Goal: Communication & Community: Answer question/provide support

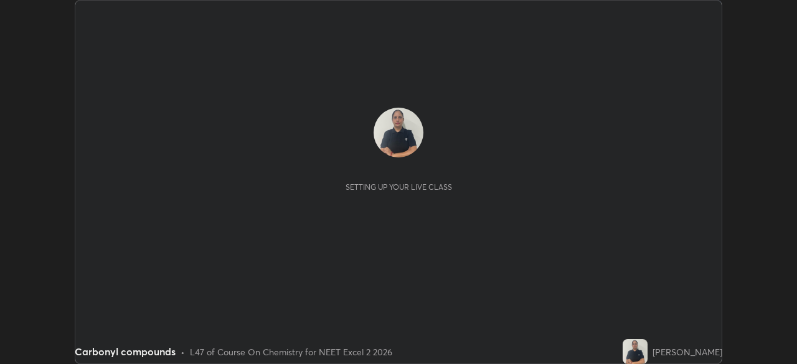
scroll to position [364, 797]
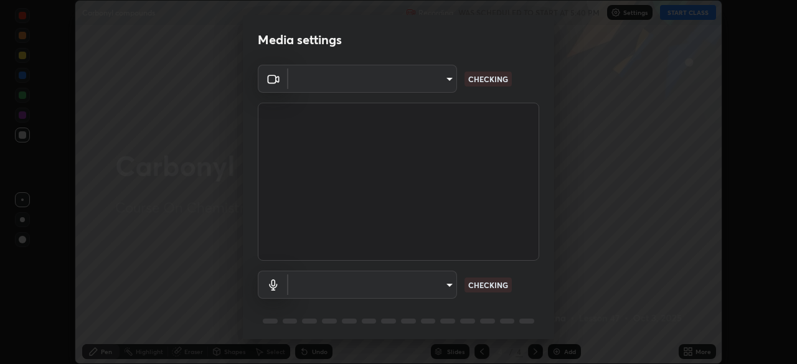
type input "6fd5a11214182fe3dbcd63879dc51230d69f1da36812afabedb7f77605f255ed"
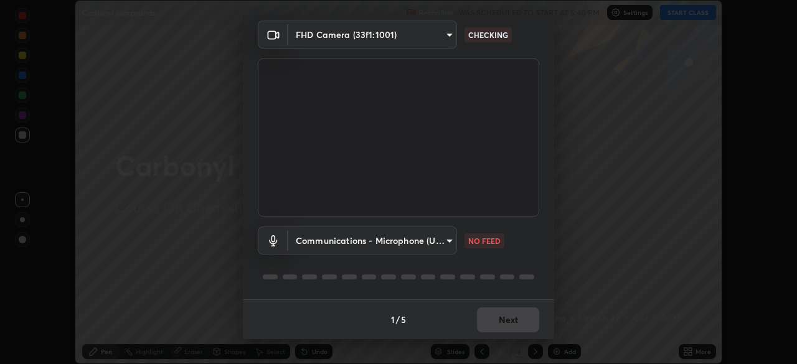
click at [436, 244] on body "Erase all Carbonyl compounds Recording WAS SCHEDULED TO START AT 5:40 PM Settin…" at bounding box center [398, 182] width 797 height 364
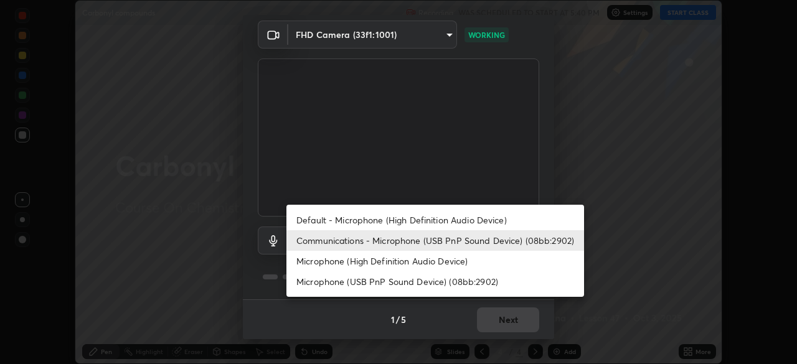
click at [389, 222] on li "Default - Microphone (High Definition Audio Device)" at bounding box center [435, 220] width 298 height 21
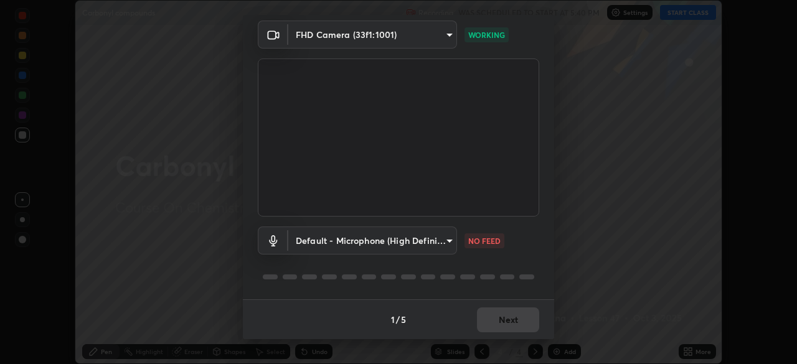
click at [436, 243] on body "Erase all Carbonyl compounds Recording WAS SCHEDULED TO START AT 5:40 PM Settin…" at bounding box center [398, 182] width 797 height 364
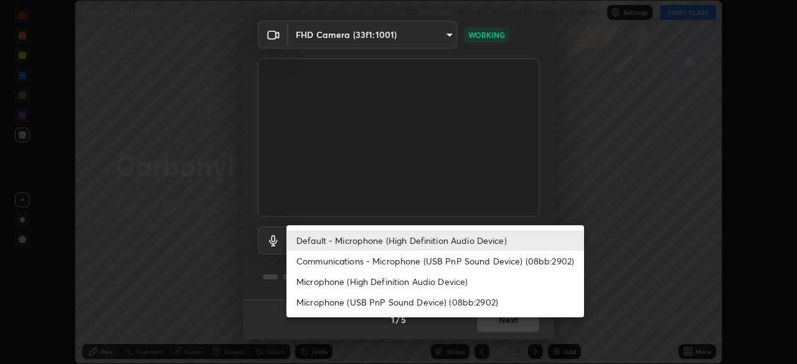
click at [401, 262] on li "Communications - Microphone (USB PnP Sound Device) (08bb:2902)" at bounding box center [435, 261] width 298 height 21
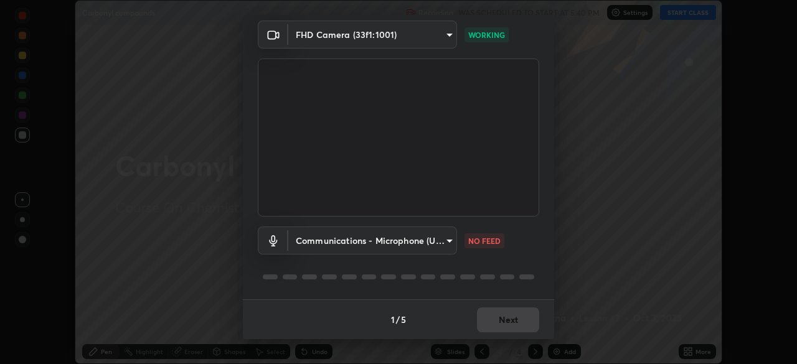
type input "communications"
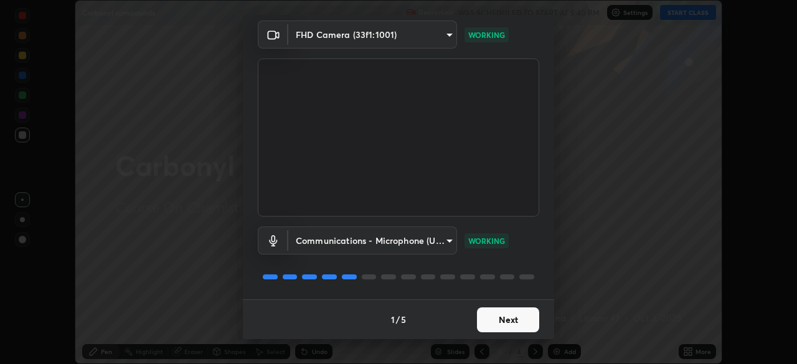
click at [514, 319] on button "Next" at bounding box center [508, 320] width 62 height 25
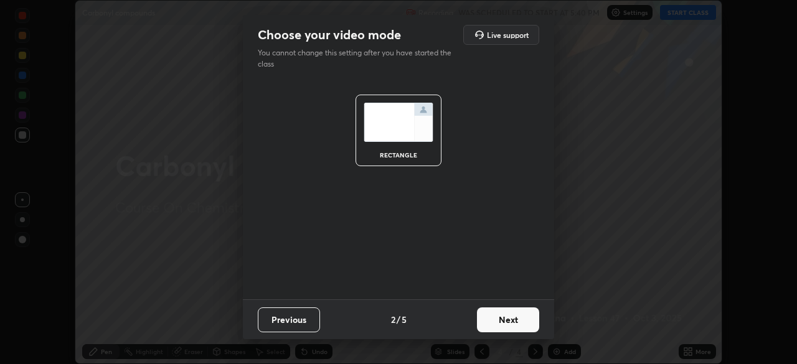
click at [515, 322] on button "Next" at bounding box center [508, 320] width 62 height 25
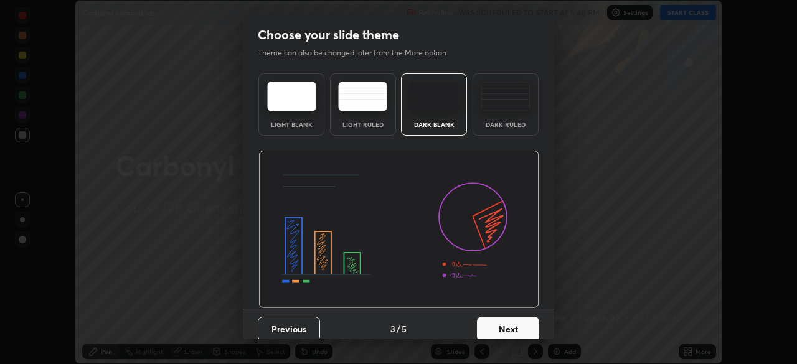
click at [518, 324] on button "Next" at bounding box center [508, 329] width 62 height 25
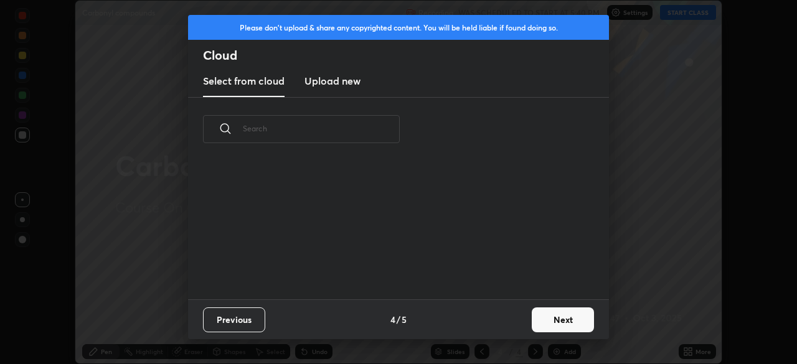
click at [520, 331] on div "Previous 4 / 5 Next" at bounding box center [398, 320] width 421 height 40
click at [550, 324] on button "Next" at bounding box center [563, 320] width 62 height 25
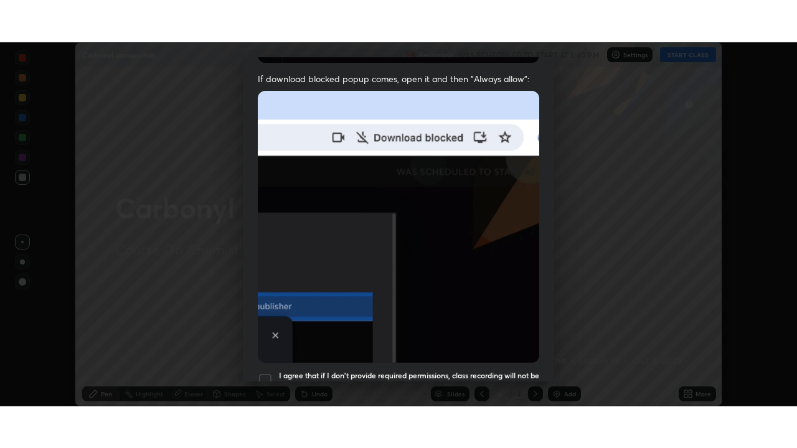
scroll to position [298, 0]
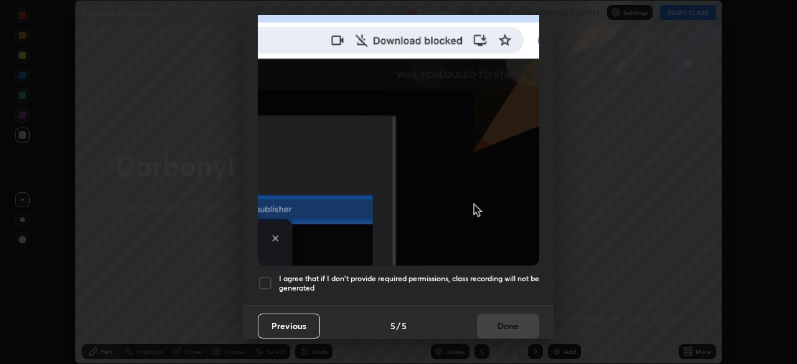
click at [266, 277] on div at bounding box center [265, 283] width 15 height 15
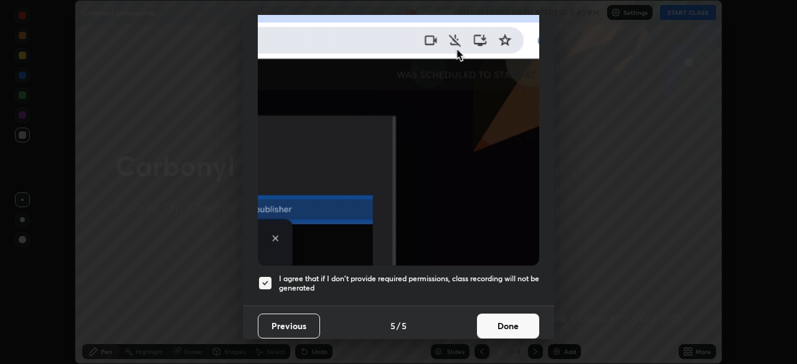
click at [498, 321] on button "Done" at bounding box center [508, 326] width 62 height 25
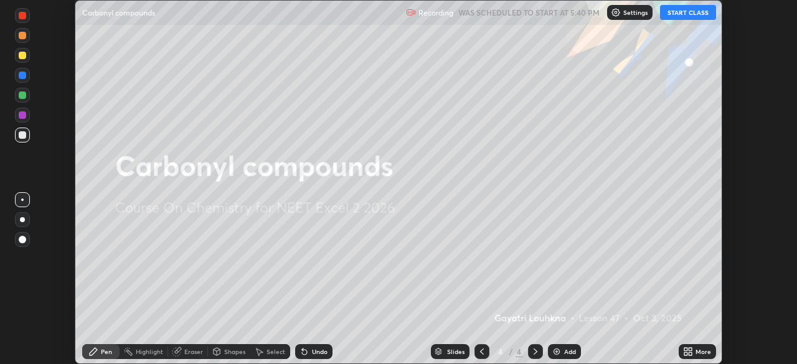
click at [678, 14] on button "START CLASS" at bounding box center [688, 12] width 56 height 15
click at [688, 351] on icon at bounding box center [688, 352] width 10 height 10
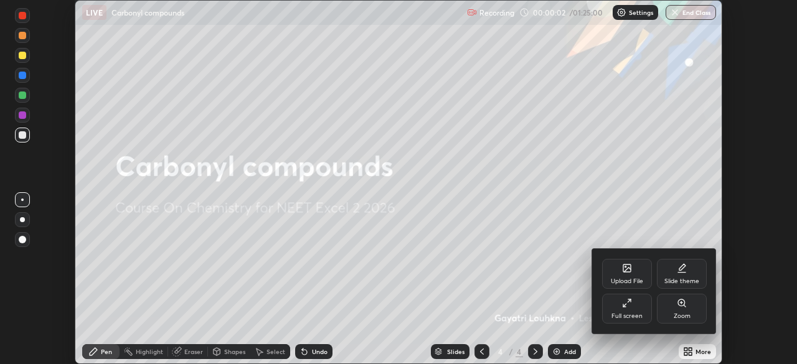
click at [623, 306] on icon at bounding box center [624, 306] width 2 height 2
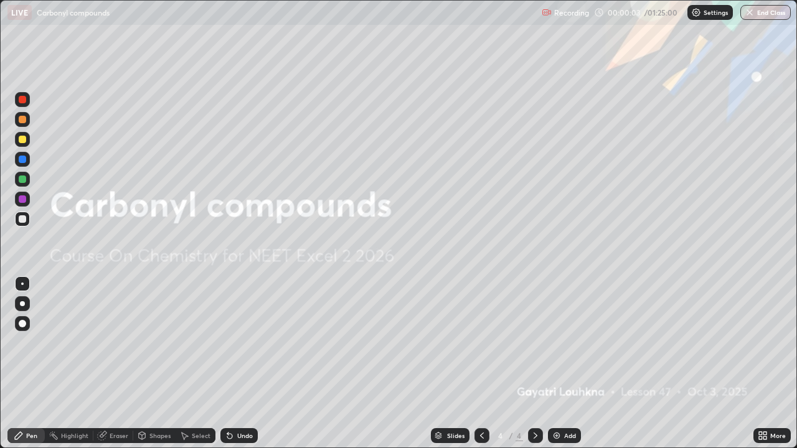
scroll to position [448, 797]
click at [559, 364] on img at bounding box center [557, 436] width 10 height 10
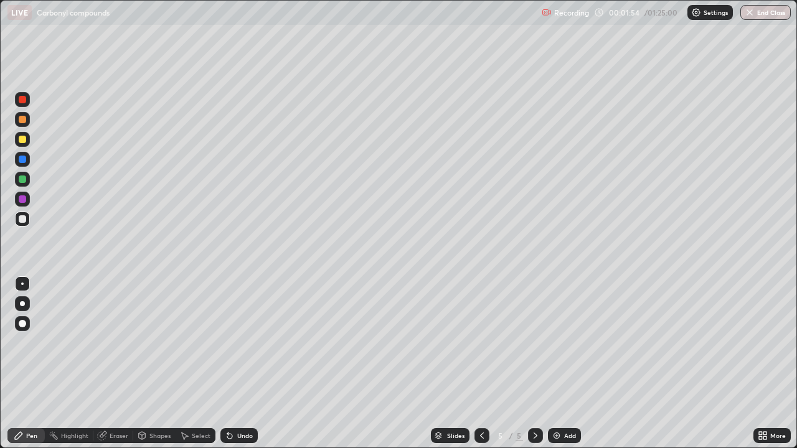
click at [110, 364] on div "Eraser" at bounding box center [119, 436] width 19 height 6
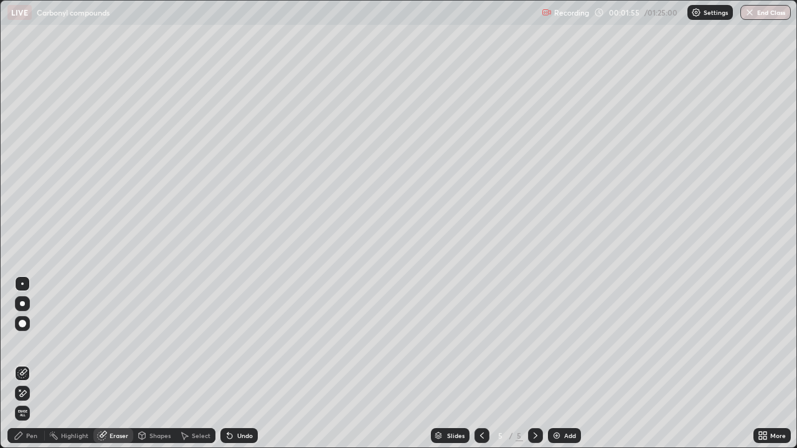
click at [30, 364] on div "Pen" at bounding box center [25, 435] width 37 height 15
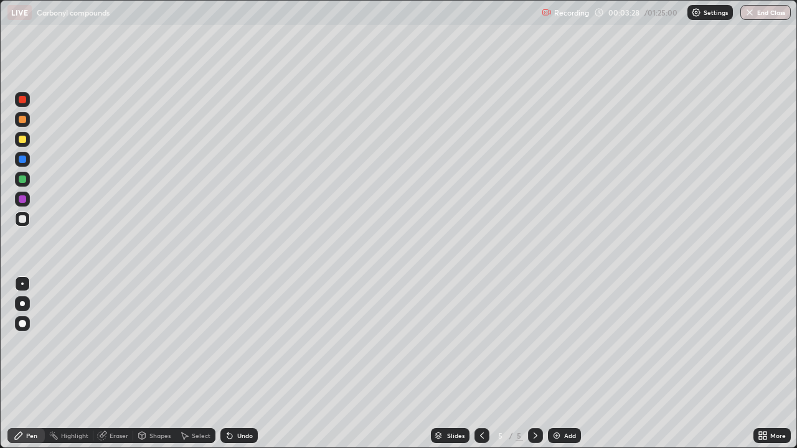
click at [22, 141] on div at bounding box center [22, 139] width 7 height 7
click at [25, 182] on div at bounding box center [22, 179] width 7 height 7
click at [119, 364] on div "Eraser" at bounding box center [119, 436] width 19 height 6
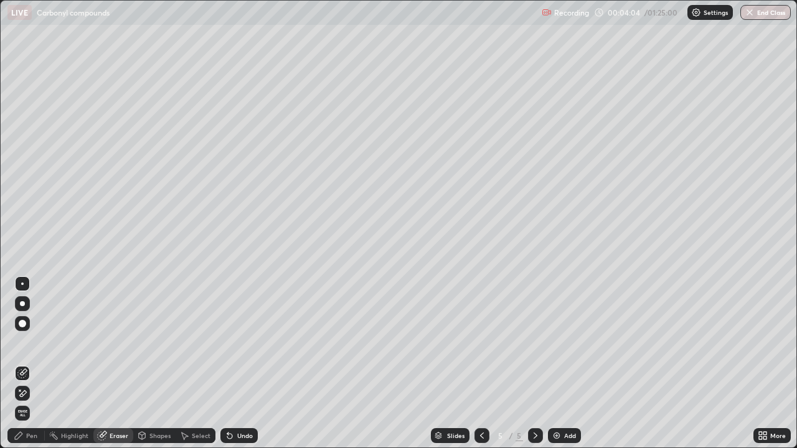
click at [31, 364] on div "Pen" at bounding box center [31, 436] width 11 height 6
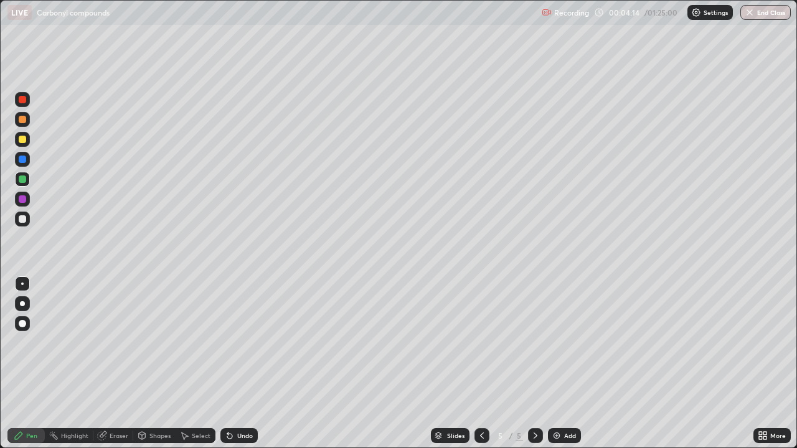
click at [22, 141] on div at bounding box center [22, 139] width 7 height 7
click at [21, 102] on div at bounding box center [22, 99] width 7 height 7
click at [22, 179] on div at bounding box center [22, 179] width 7 height 7
click at [22, 224] on div at bounding box center [22, 219] width 15 height 15
click at [24, 202] on div at bounding box center [22, 199] width 7 height 7
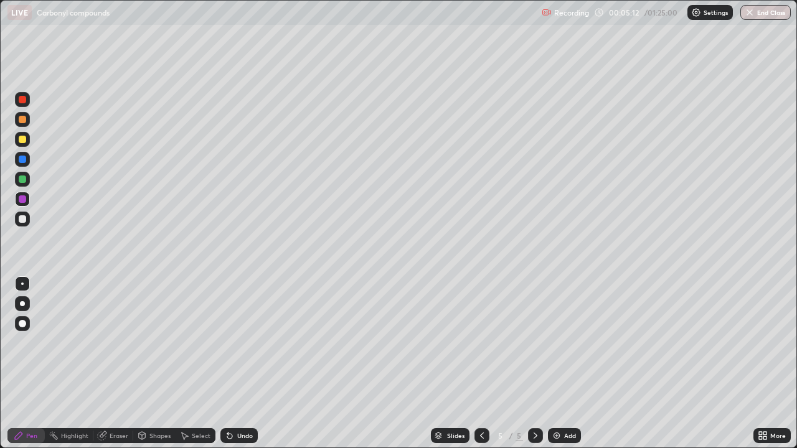
click at [21, 103] on div at bounding box center [22, 99] width 7 height 7
click at [23, 179] on div at bounding box center [22, 179] width 7 height 7
click at [27, 222] on div at bounding box center [22, 219] width 15 height 15
click at [26, 142] on div at bounding box center [22, 139] width 15 height 15
click at [23, 120] on div at bounding box center [22, 119] width 7 height 7
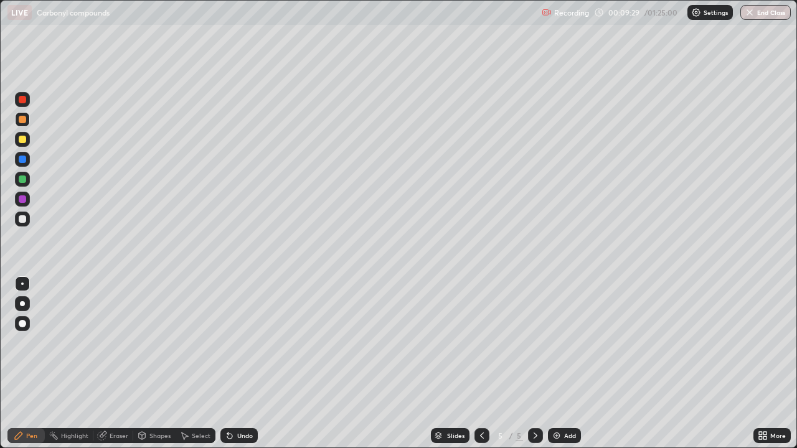
click at [559, 364] on img at bounding box center [557, 436] width 10 height 10
click at [25, 221] on div at bounding box center [22, 218] width 7 height 7
click at [110, 364] on div "Eraser" at bounding box center [119, 436] width 19 height 6
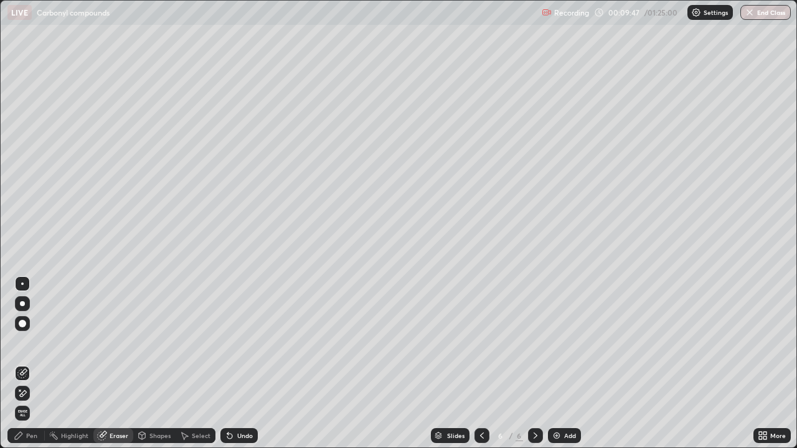
click at [29, 364] on div "Pen" at bounding box center [31, 436] width 11 height 6
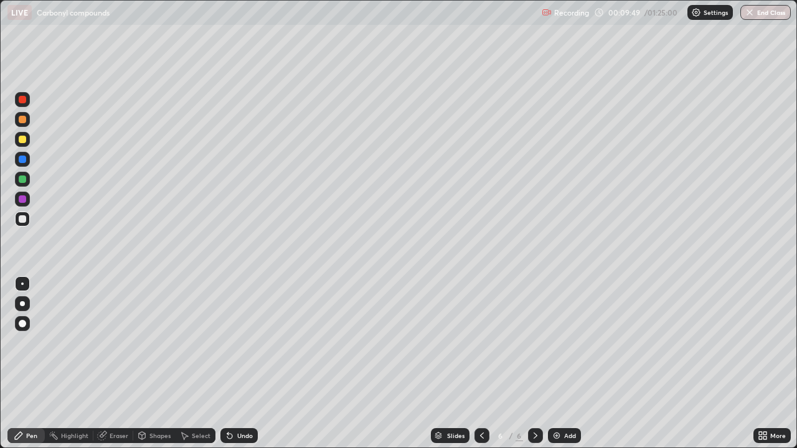
click at [154, 364] on div "Shapes" at bounding box center [159, 436] width 21 height 6
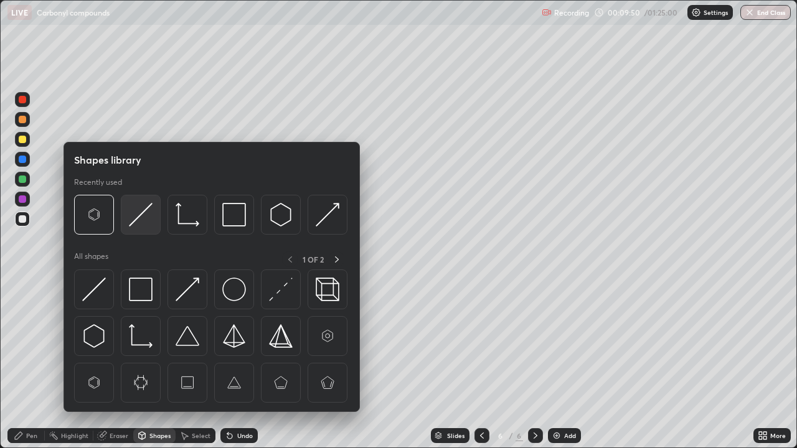
click at [135, 220] on img at bounding box center [141, 215] width 24 height 24
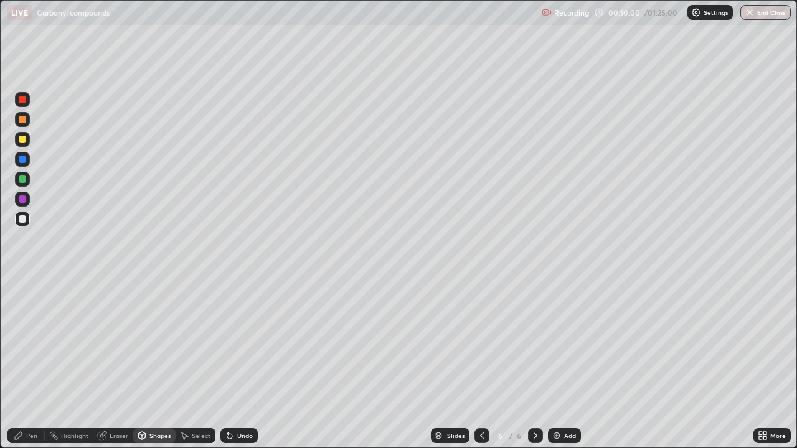
click at [25, 364] on div "Pen" at bounding box center [25, 435] width 37 height 15
click at [107, 364] on div "Eraser" at bounding box center [113, 435] width 40 height 15
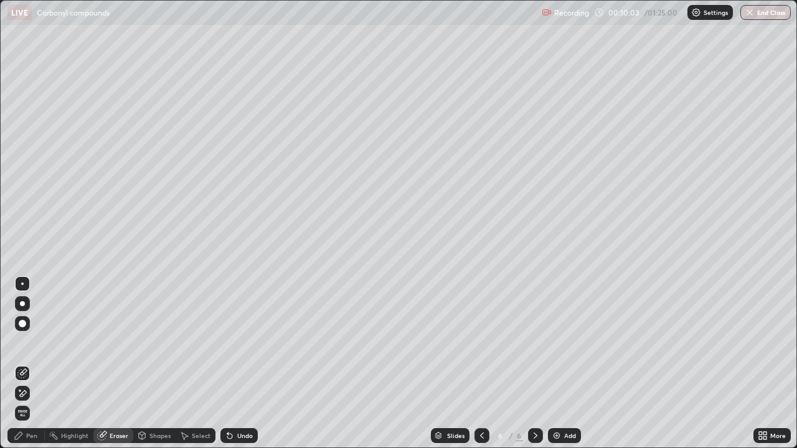
click at [26, 364] on div "Pen" at bounding box center [31, 436] width 11 height 6
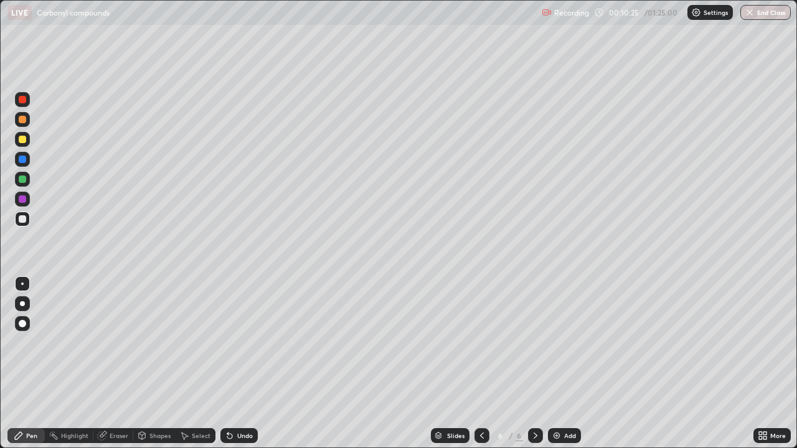
click at [17, 140] on div at bounding box center [22, 139] width 15 height 15
click at [19, 179] on div at bounding box center [22, 179] width 7 height 7
click at [21, 201] on div at bounding box center [22, 199] width 7 height 7
click at [21, 220] on div at bounding box center [22, 218] width 7 height 7
click at [27, 178] on div at bounding box center [22, 179] width 15 height 15
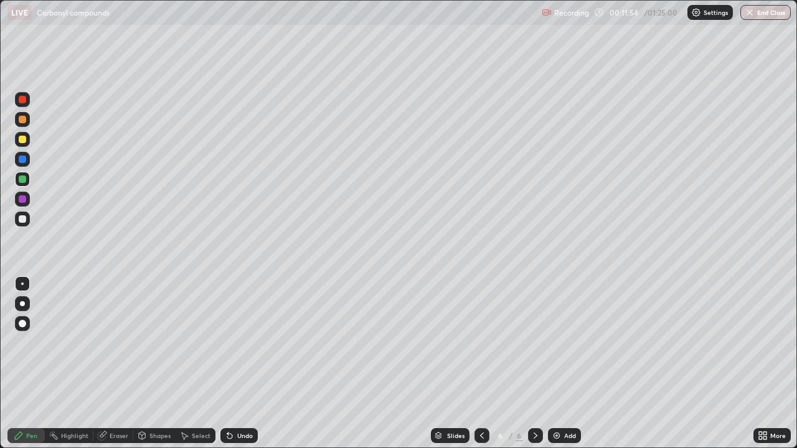
click at [120, 364] on div "Eraser" at bounding box center [119, 436] width 19 height 6
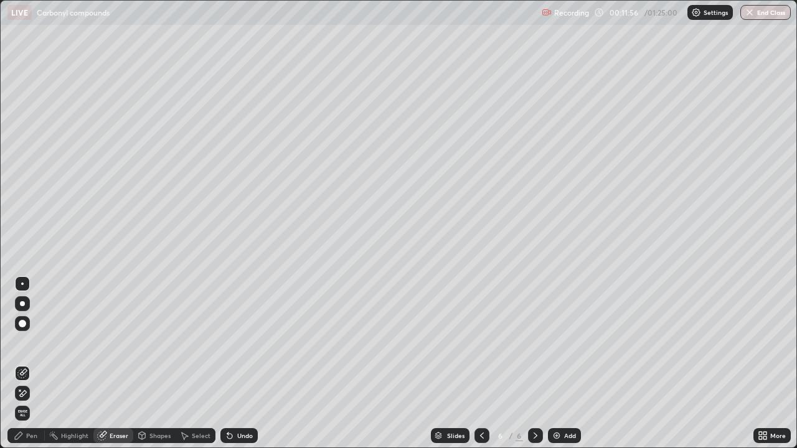
click at [31, 364] on div "Pen" at bounding box center [31, 436] width 11 height 6
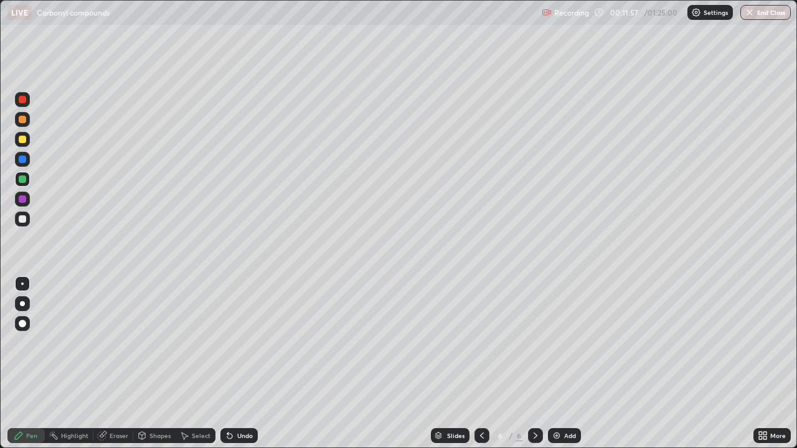
click at [23, 140] on div at bounding box center [22, 139] width 7 height 7
click at [29, 222] on div at bounding box center [22, 219] width 15 height 15
click at [24, 141] on div at bounding box center [22, 139] width 7 height 7
click at [116, 364] on div "Eraser" at bounding box center [119, 436] width 19 height 6
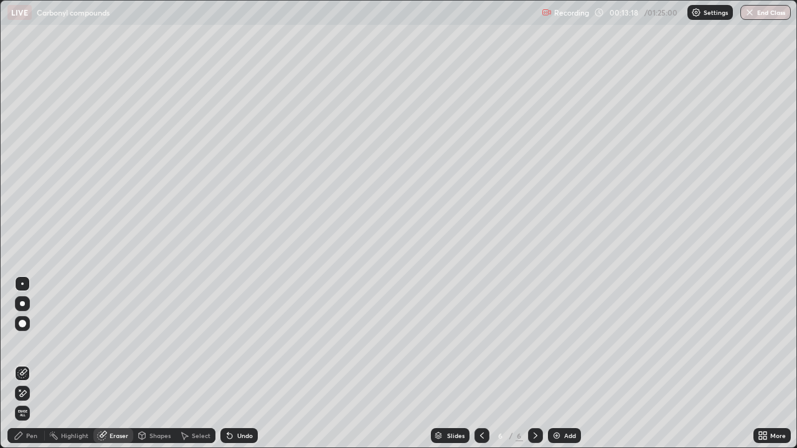
click at [29, 364] on div "Pen" at bounding box center [31, 436] width 11 height 6
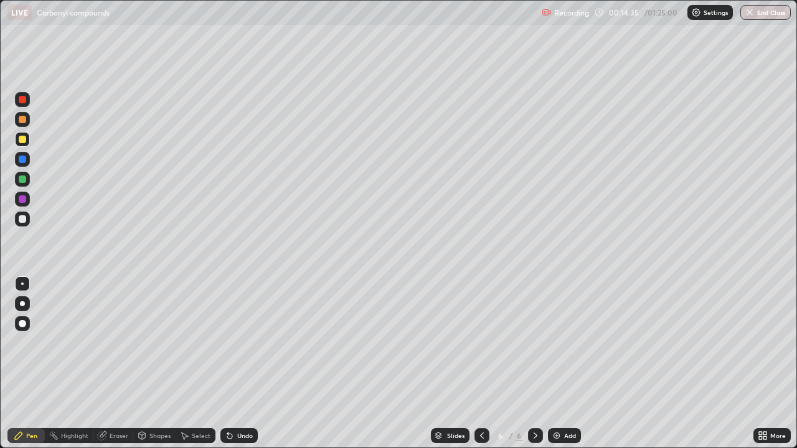
click at [553, 364] on img at bounding box center [557, 436] width 10 height 10
click at [147, 364] on div "Shapes" at bounding box center [154, 435] width 42 height 15
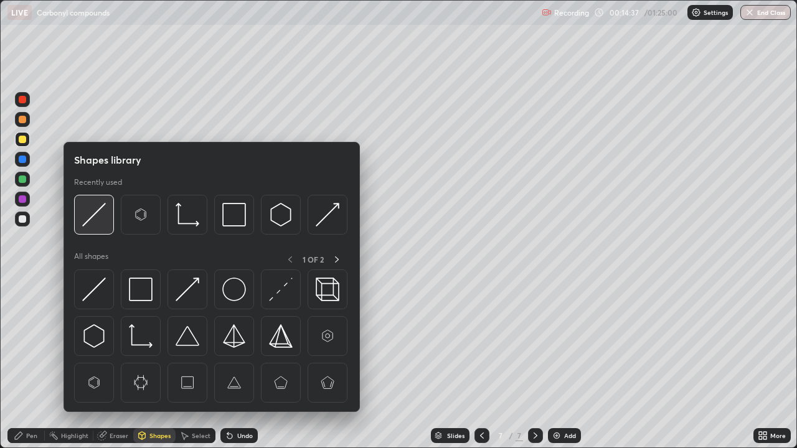
click at [93, 220] on img at bounding box center [94, 215] width 24 height 24
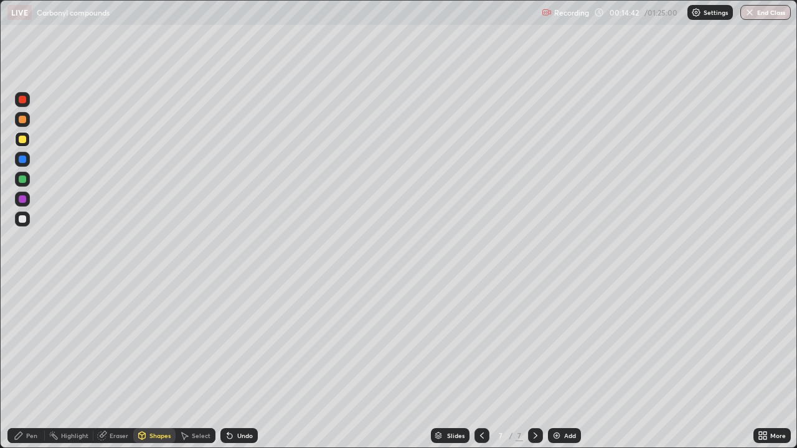
click at [26, 364] on div "Pen" at bounding box center [25, 435] width 37 height 15
click at [21, 217] on div at bounding box center [22, 218] width 7 height 7
click at [112, 364] on div "Eraser" at bounding box center [119, 436] width 19 height 6
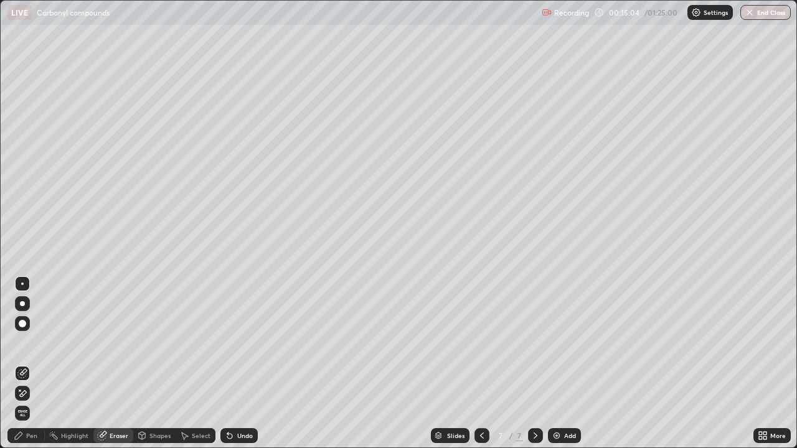
click at [35, 364] on div "Pen" at bounding box center [31, 436] width 11 height 6
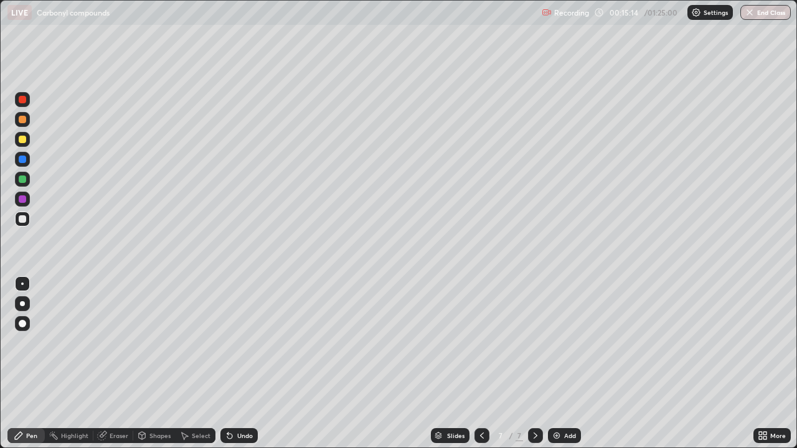
click at [19, 120] on div at bounding box center [22, 119] width 7 height 7
click at [20, 219] on div at bounding box center [22, 218] width 7 height 7
click at [170, 159] on button "Undo" at bounding box center [187, 166] width 36 height 15
click at [22, 179] on div at bounding box center [22, 179] width 7 height 7
click at [21, 121] on div at bounding box center [22, 119] width 7 height 7
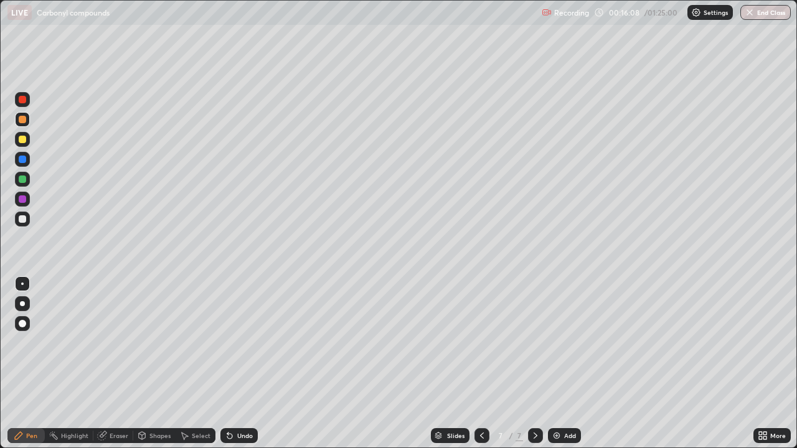
click at [16, 216] on div at bounding box center [22, 219] width 15 height 15
click at [22, 200] on div at bounding box center [22, 199] width 7 height 7
click at [110, 364] on div "Eraser" at bounding box center [113, 435] width 40 height 15
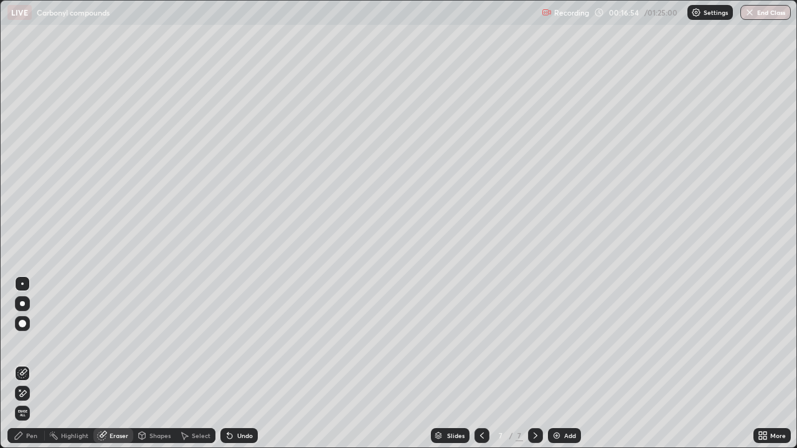
click at [34, 364] on div "Pen" at bounding box center [31, 436] width 11 height 6
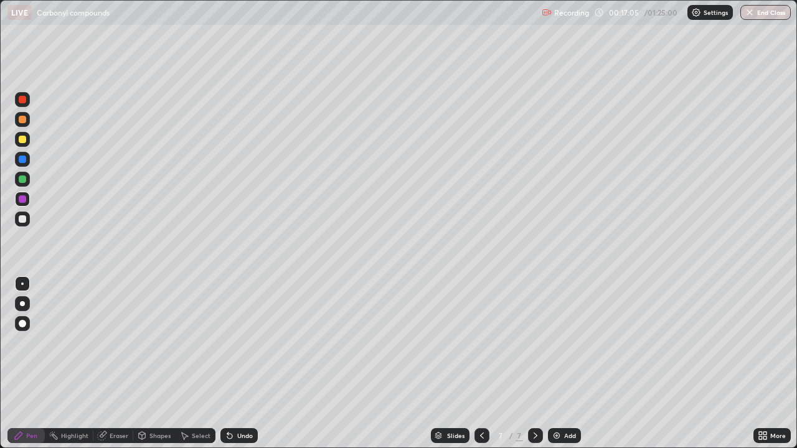
click at [29, 224] on div at bounding box center [22, 219] width 15 height 15
click at [26, 198] on div at bounding box center [22, 199] width 7 height 7
click at [24, 222] on div at bounding box center [22, 218] width 7 height 7
click at [118, 364] on div "Eraser" at bounding box center [119, 436] width 19 height 6
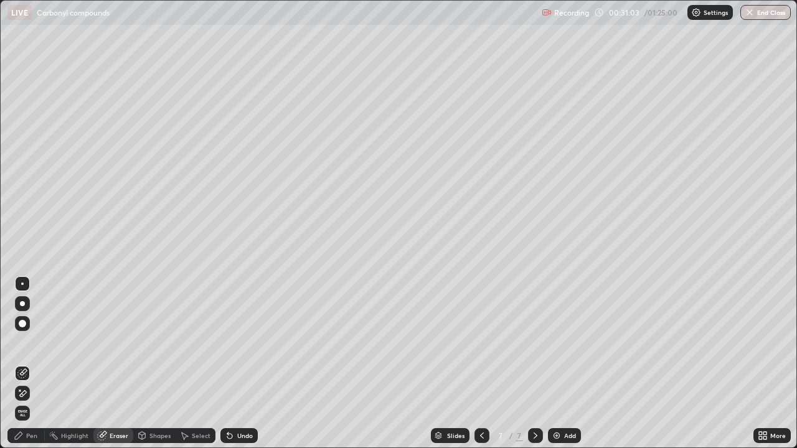
click at [34, 364] on div "Pen" at bounding box center [31, 436] width 11 height 6
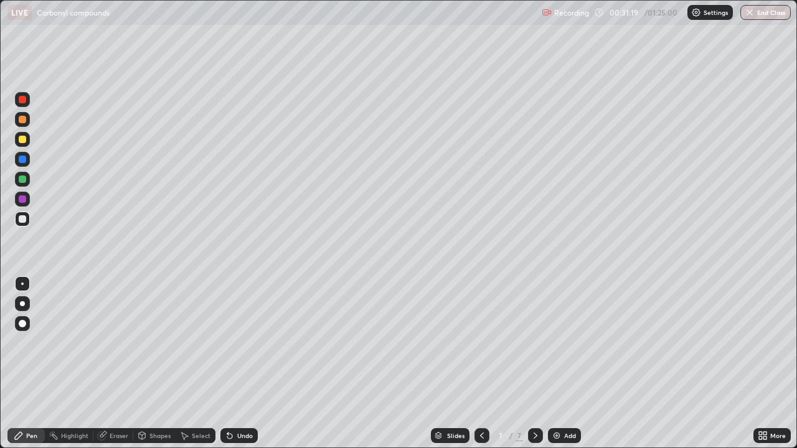
click at [22, 141] on div at bounding box center [22, 139] width 7 height 7
click at [556, 364] on img at bounding box center [557, 436] width 10 height 10
click at [126, 364] on div "Eraser" at bounding box center [119, 436] width 19 height 6
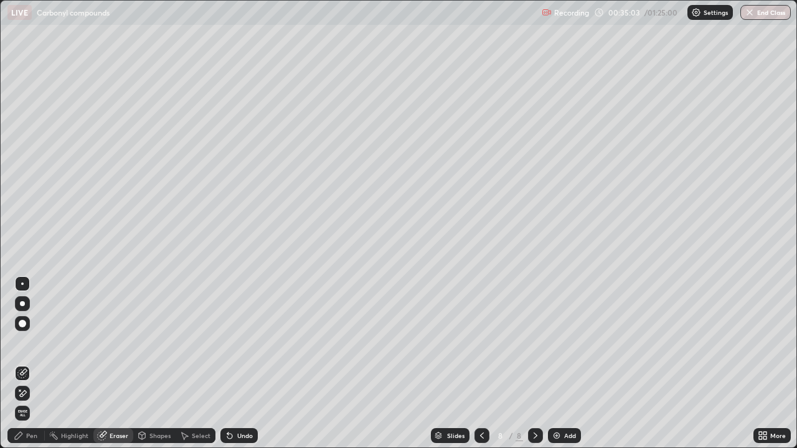
click at [31, 364] on div "Pen" at bounding box center [25, 435] width 37 height 15
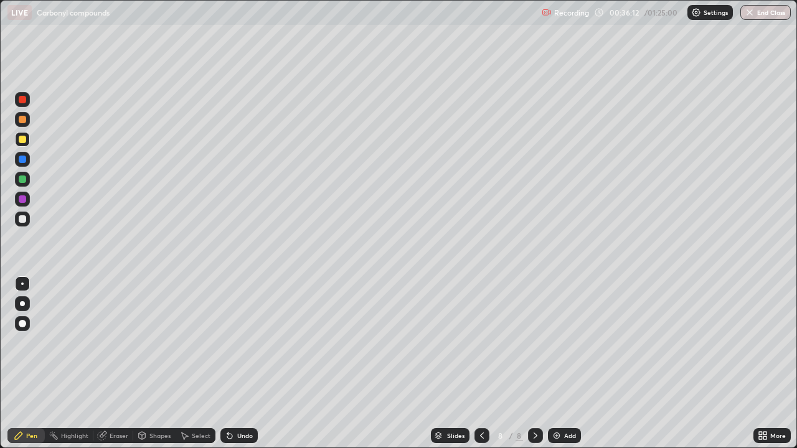
click at [23, 219] on div at bounding box center [22, 218] width 7 height 7
click at [479, 364] on icon at bounding box center [482, 436] width 10 height 10
click at [532, 364] on icon at bounding box center [536, 436] width 10 height 10
click at [21, 120] on div at bounding box center [22, 119] width 7 height 7
click at [556, 364] on img at bounding box center [557, 436] width 10 height 10
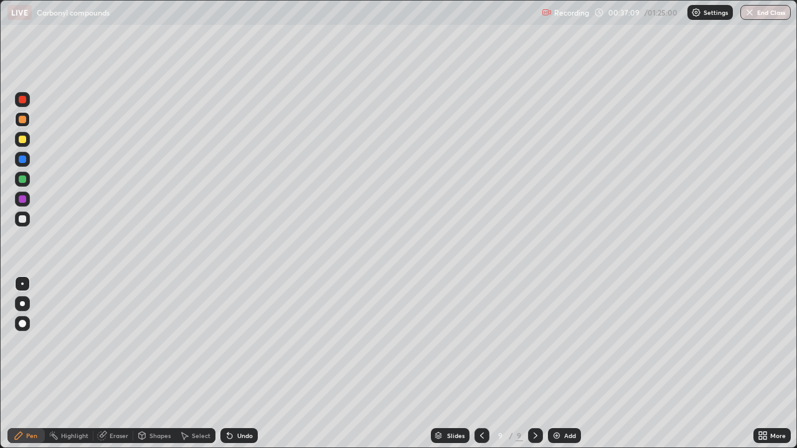
click at [26, 224] on div at bounding box center [22, 219] width 15 height 15
click at [22, 141] on div at bounding box center [22, 139] width 7 height 7
click at [21, 222] on div at bounding box center [22, 218] width 7 height 7
click at [22, 224] on div at bounding box center [22, 219] width 15 height 15
click at [552, 364] on img at bounding box center [557, 436] width 10 height 10
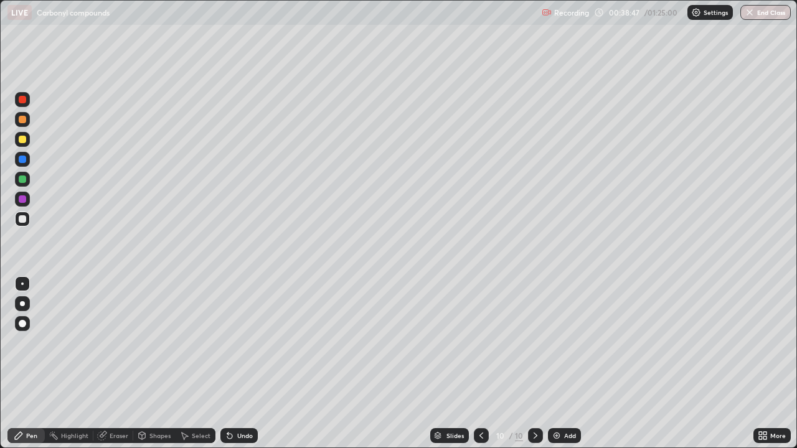
click at [26, 225] on div at bounding box center [22, 219] width 15 height 15
click at [111, 364] on div "Eraser" at bounding box center [119, 436] width 19 height 6
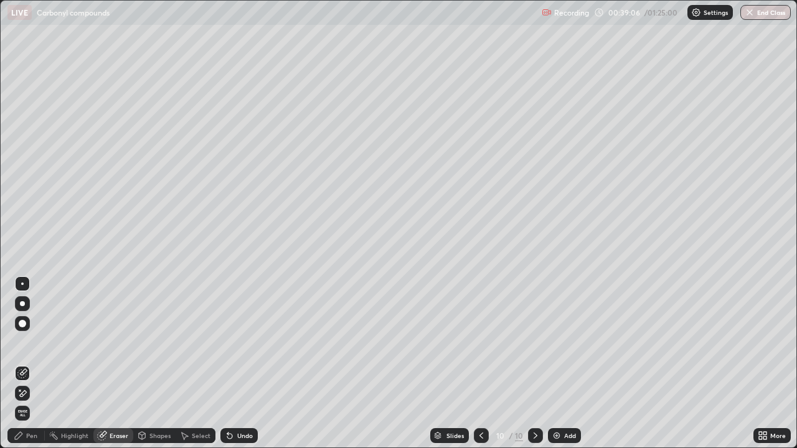
click at [31, 364] on div "Pen" at bounding box center [25, 435] width 37 height 15
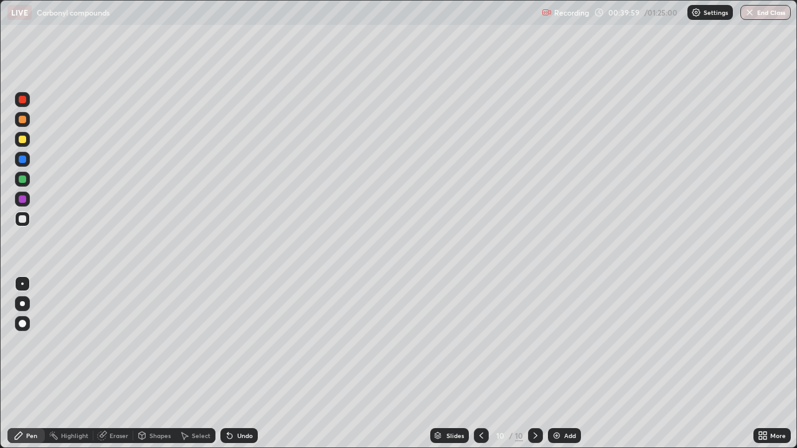
click at [19, 141] on div at bounding box center [22, 139] width 7 height 7
click at [22, 101] on div at bounding box center [22, 99] width 7 height 7
click at [19, 139] on div at bounding box center [22, 139] width 7 height 7
click at [19, 178] on div at bounding box center [22, 179] width 7 height 7
click at [23, 215] on div at bounding box center [22, 218] width 7 height 7
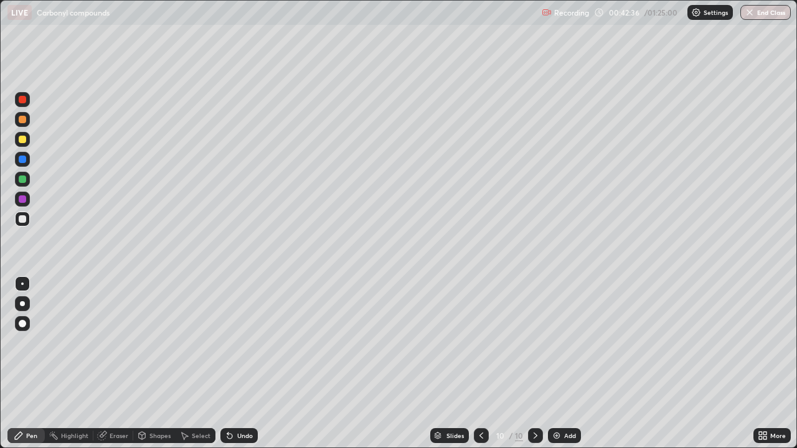
click at [23, 180] on div at bounding box center [22, 179] width 7 height 7
click at [21, 220] on div at bounding box center [22, 218] width 7 height 7
click at [24, 181] on div at bounding box center [22, 179] width 7 height 7
click at [22, 201] on div at bounding box center [22, 199] width 7 height 7
click at [24, 222] on div at bounding box center [22, 218] width 7 height 7
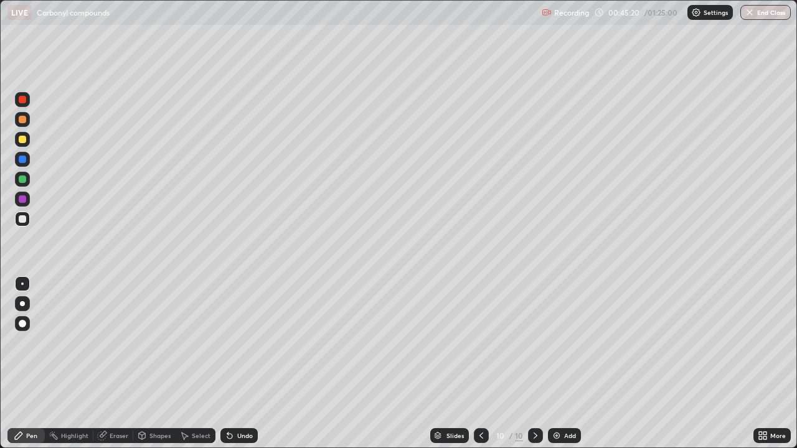
click at [480, 364] on icon at bounding box center [481, 436] width 10 height 10
click at [534, 364] on icon at bounding box center [536, 436] width 10 height 10
click at [121, 364] on div "Eraser" at bounding box center [119, 436] width 19 height 6
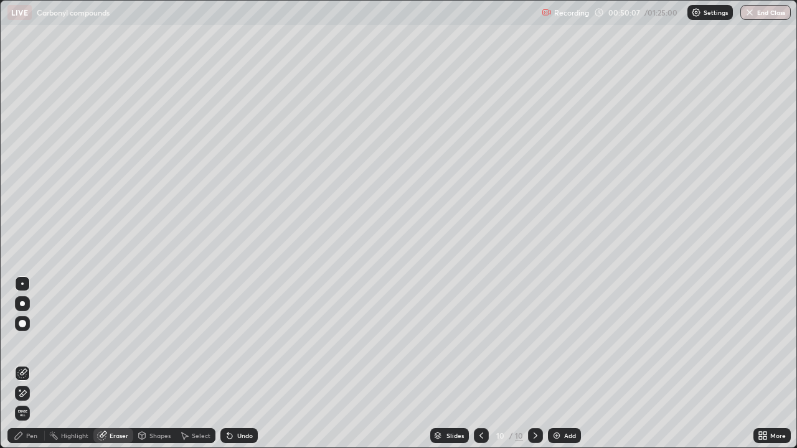
click at [37, 364] on div "Pen" at bounding box center [31, 436] width 11 height 6
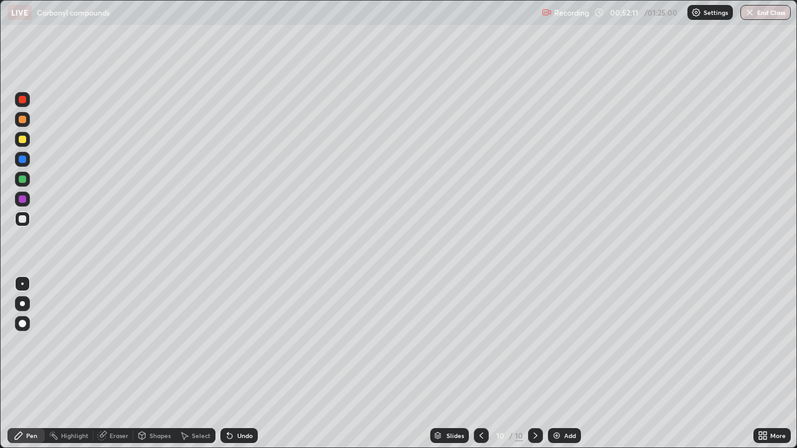
click at [120, 364] on div "Eraser" at bounding box center [119, 436] width 19 height 6
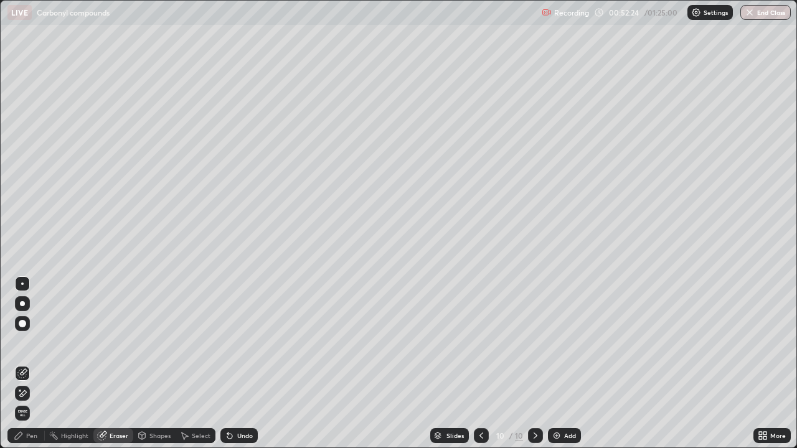
click at [34, 364] on div "Pen" at bounding box center [31, 436] width 11 height 6
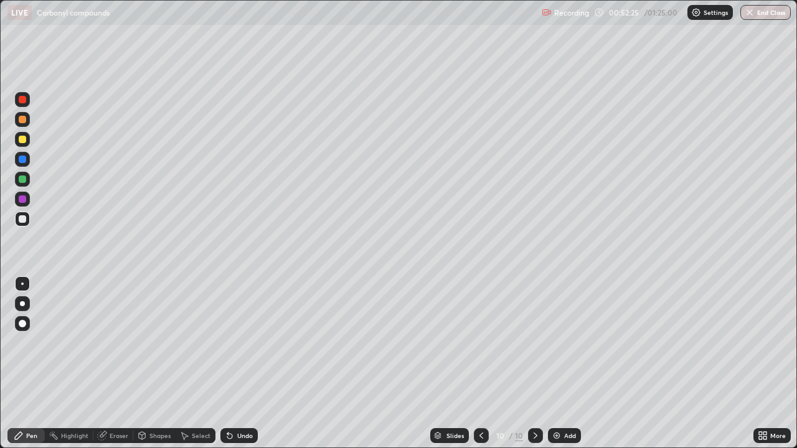
click at [22, 102] on div at bounding box center [22, 99] width 7 height 7
click at [22, 120] on div at bounding box center [22, 119] width 7 height 7
click at [560, 364] on img at bounding box center [557, 436] width 10 height 10
click at [24, 222] on div at bounding box center [22, 218] width 7 height 7
click at [23, 142] on div at bounding box center [22, 139] width 7 height 7
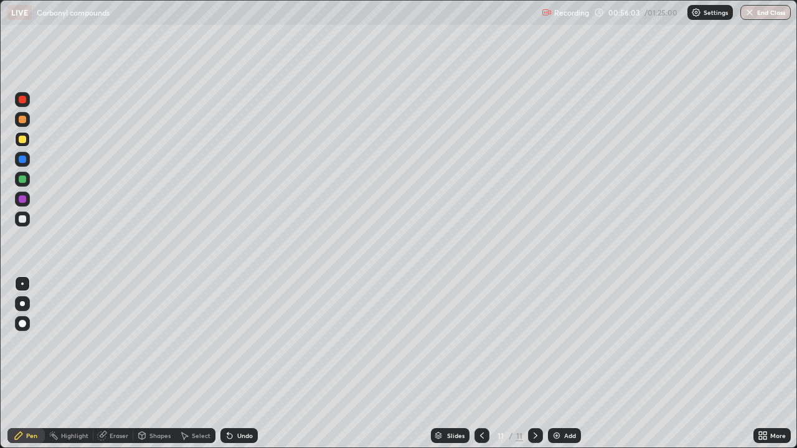
click at [116, 364] on div "Eraser" at bounding box center [119, 436] width 19 height 6
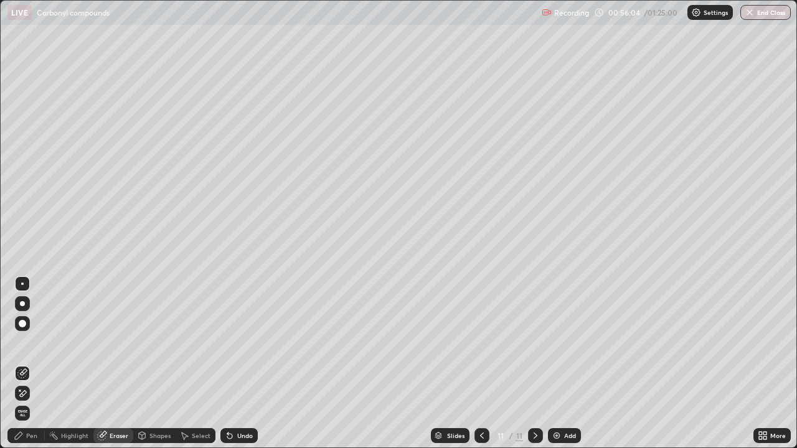
click at [32, 364] on div "Pen" at bounding box center [31, 436] width 11 height 6
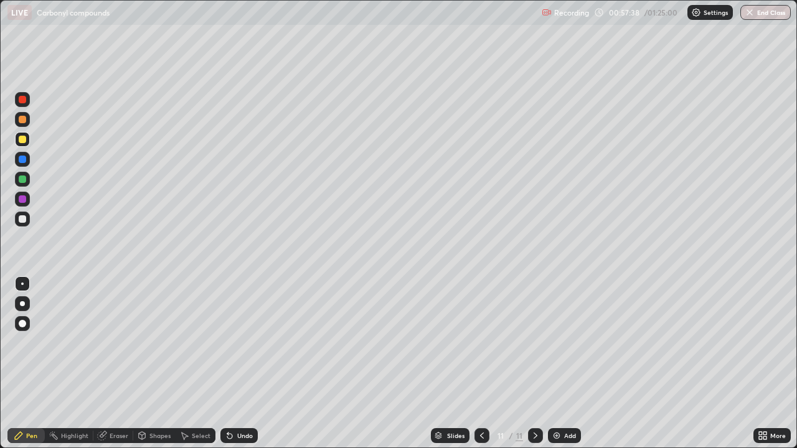
click at [27, 220] on div at bounding box center [22, 219] width 15 height 15
click at [23, 179] on div at bounding box center [22, 179] width 7 height 7
click at [108, 364] on div "Eraser" at bounding box center [113, 435] width 40 height 15
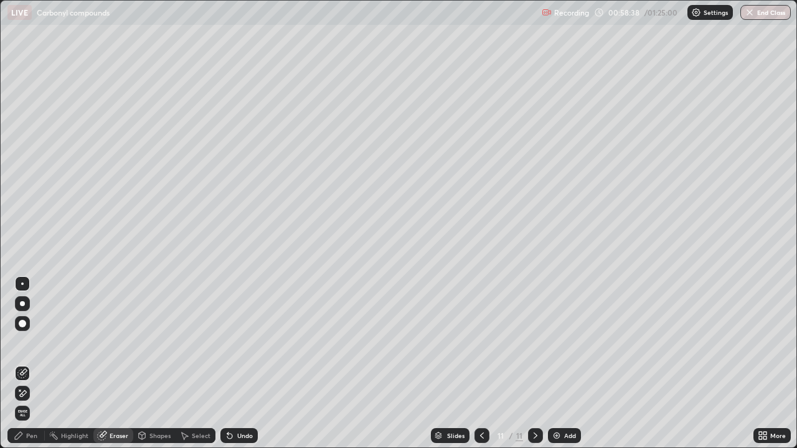
click at [31, 364] on div "Pen" at bounding box center [31, 436] width 11 height 6
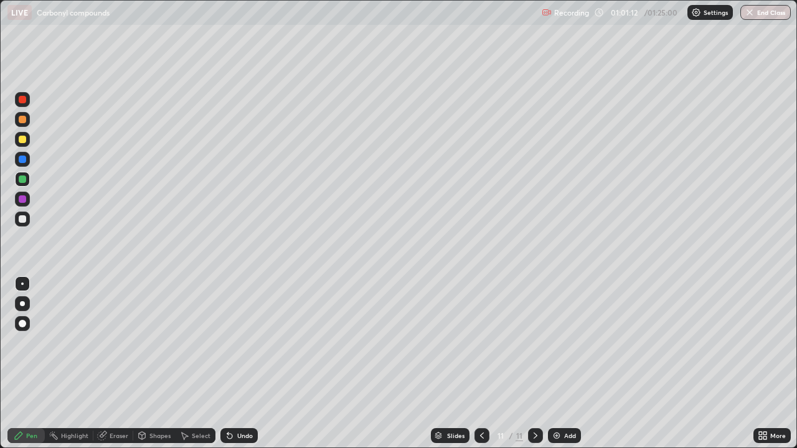
click at [555, 364] on img at bounding box center [557, 436] width 10 height 10
click at [26, 225] on div at bounding box center [22, 219] width 15 height 15
click at [149, 364] on div "Shapes" at bounding box center [159, 436] width 21 height 6
click at [148, 364] on div "Shapes" at bounding box center [154, 435] width 42 height 15
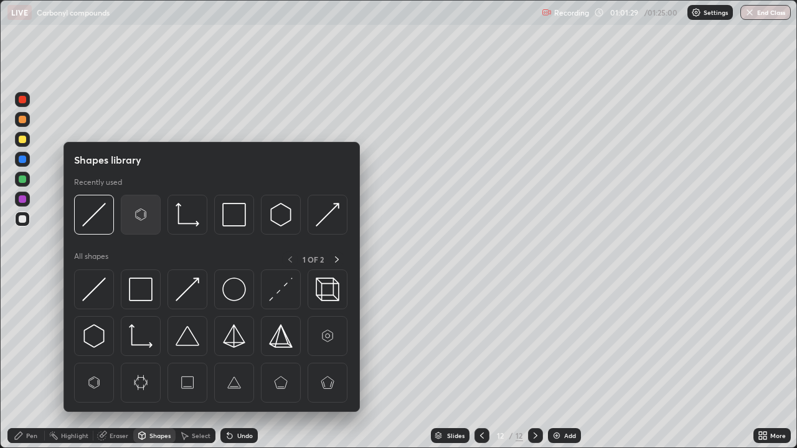
click at [140, 215] on img at bounding box center [141, 215] width 24 height 24
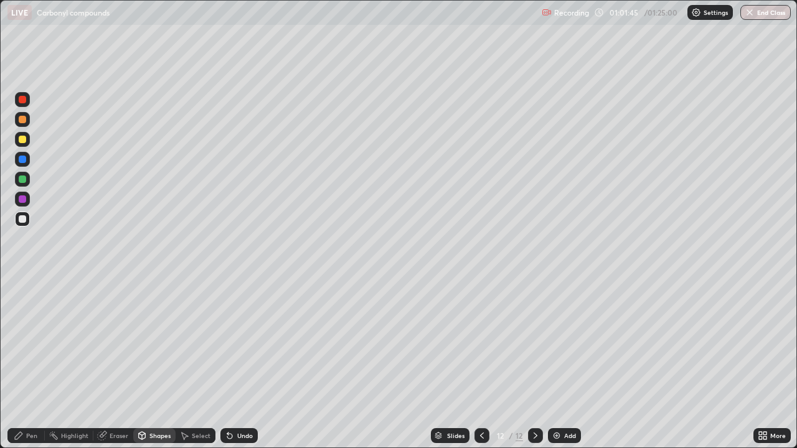
click at [119, 364] on div "Eraser" at bounding box center [119, 436] width 19 height 6
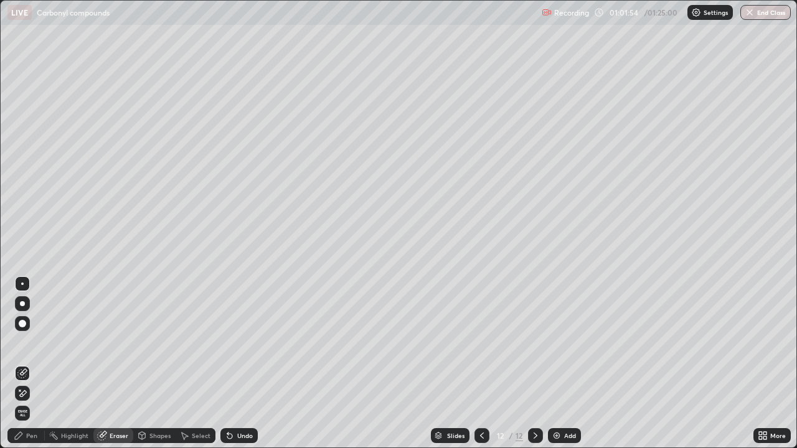
click at [150, 364] on div "Shapes" at bounding box center [159, 436] width 21 height 6
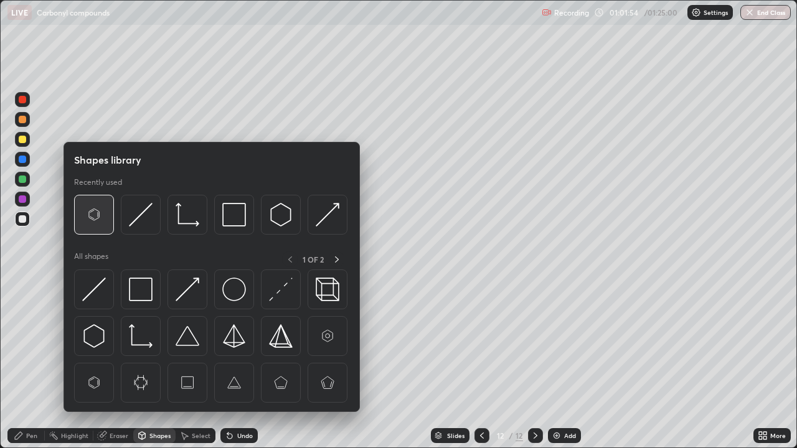
click at [100, 220] on img at bounding box center [94, 215] width 24 height 24
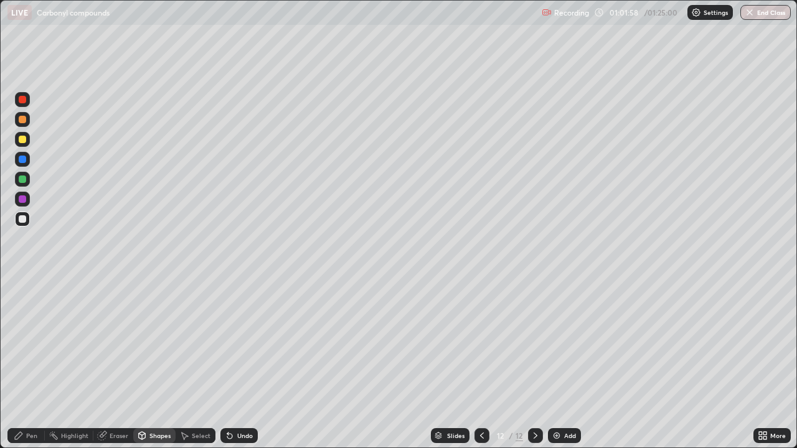
click at [116, 364] on div "Eraser" at bounding box center [119, 436] width 19 height 6
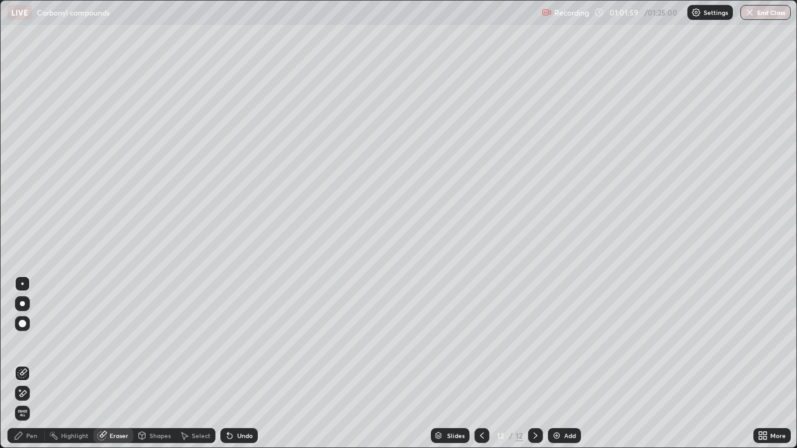
click at [32, 364] on div "Pen" at bounding box center [31, 436] width 11 height 6
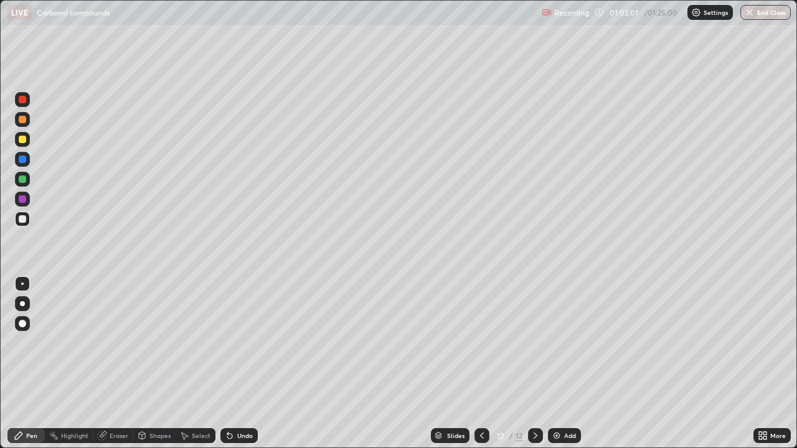
click at [120, 364] on div "Eraser" at bounding box center [119, 436] width 19 height 6
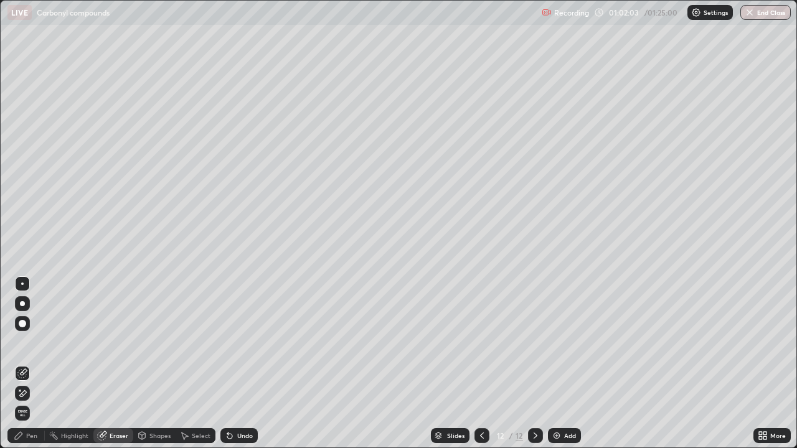
click at [159, 364] on div "Shapes" at bounding box center [159, 436] width 21 height 6
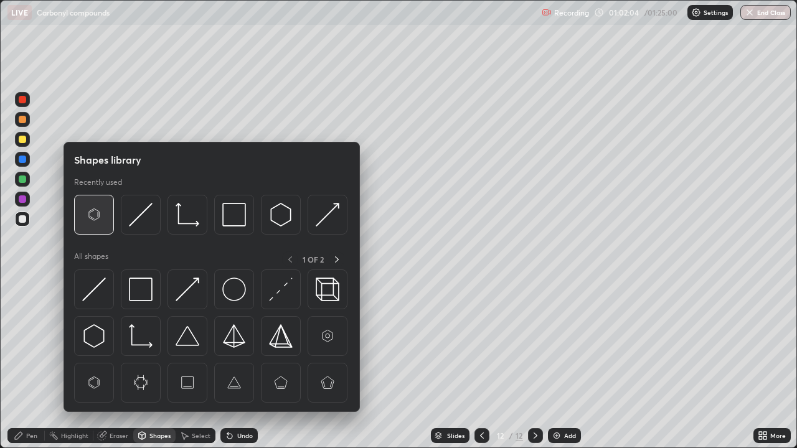
click at [98, 220] on img at bounding box center [94, 215] width 24 height 24
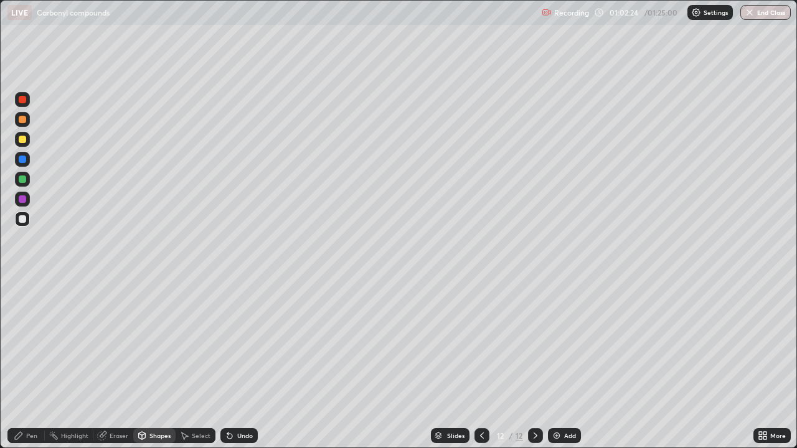
click at [120, 364] on div "Eraser" at bounding box center [119, 436] width 19 height 6
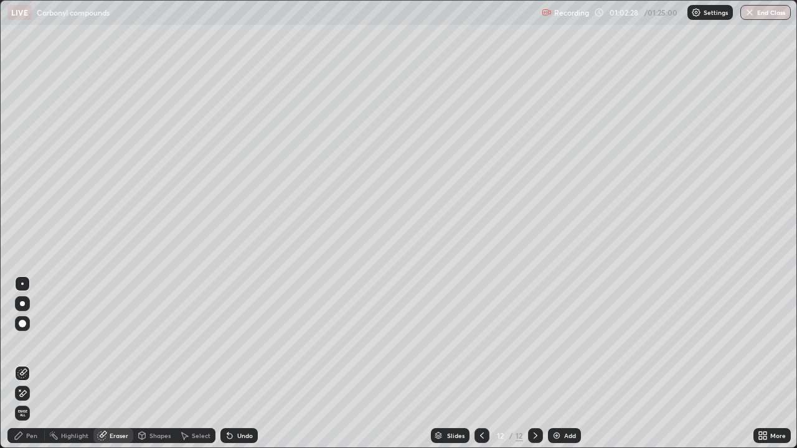
click at [115, 364] on div "Eraser" at bounding box center [119, 436] width 19 height 6
click at [154, 364] on div "Shapes" at bounding box center [159, 436] width 21 height 6
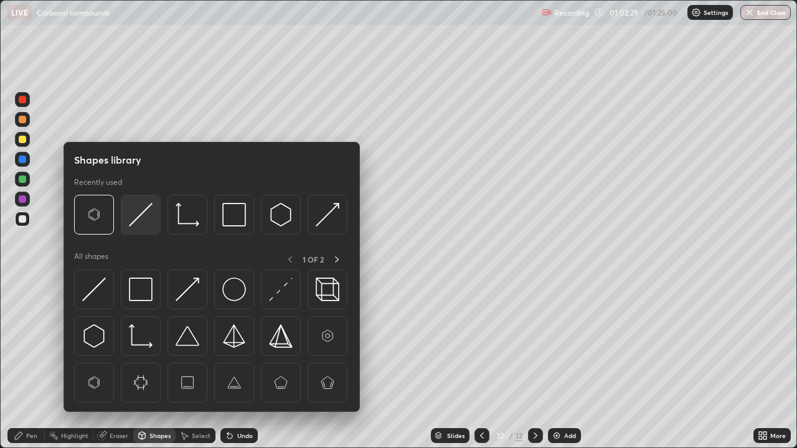
click at [135, 225] on img at bounding box center [141, 215] width 24 height 24
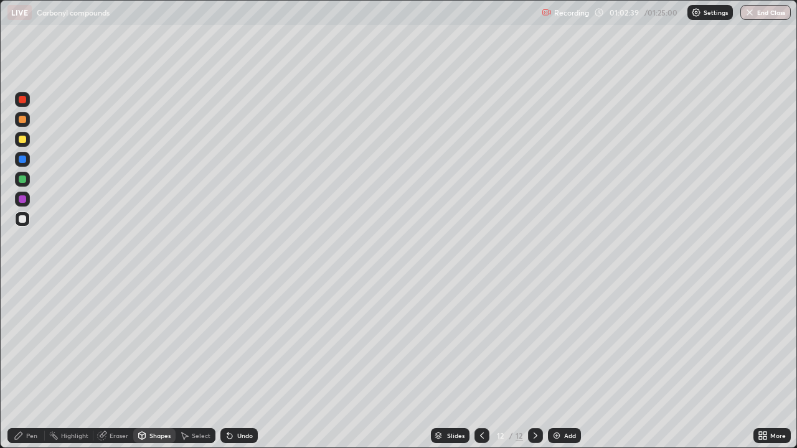
click at [32, 364] on div "Pen" at bounding box center [31, 436] width 11 height 6
click at [20, 141] on div at bounding box center [22, 139] width 7 height 7
click at [111, 364] on div "Eraser" at bounding box center [119, 436] width 19 height 6
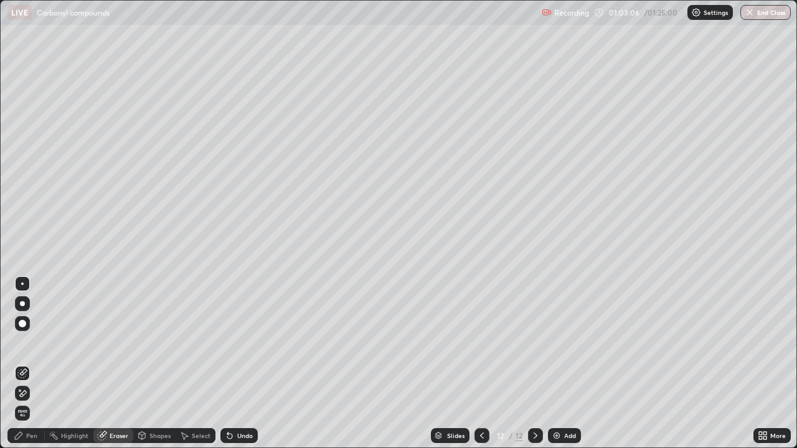
click at [27, 364] on div "Pen" at bounding box center [31, 436] width 11 height 6
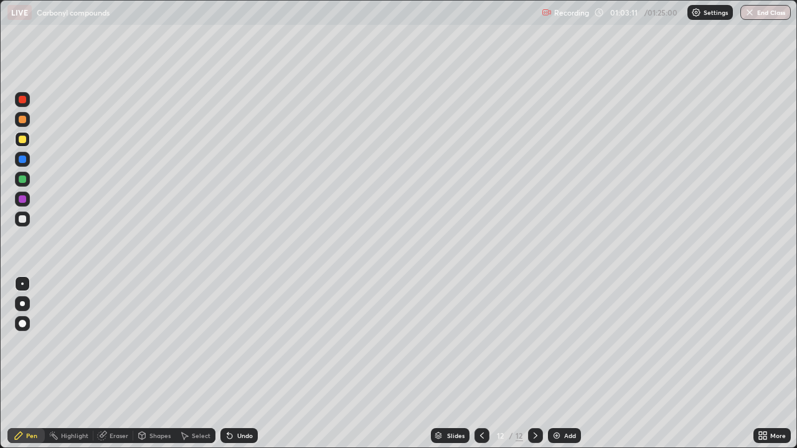
click at [28, 364] on div "Pen" at bounding box center [31, 436] width 11 height 6
click at [23, 219] on div at bounding box center [22, 218] width 7 height 7
click at [20, 120] on div at bounding box center [22, 119] width 7 height 7
click at [121, 364] on div "Eraser" at bounding box center [119, 436] width 19 height 6
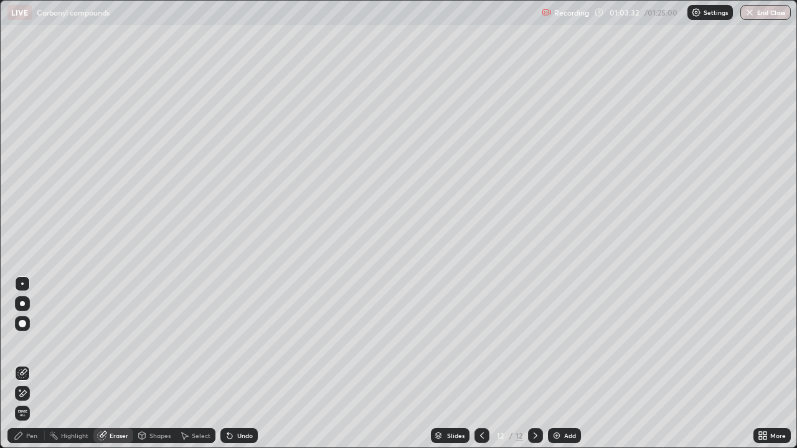
click at [31, 364] on div "Pen" at bounding box center [31, 436] width 11 height 6
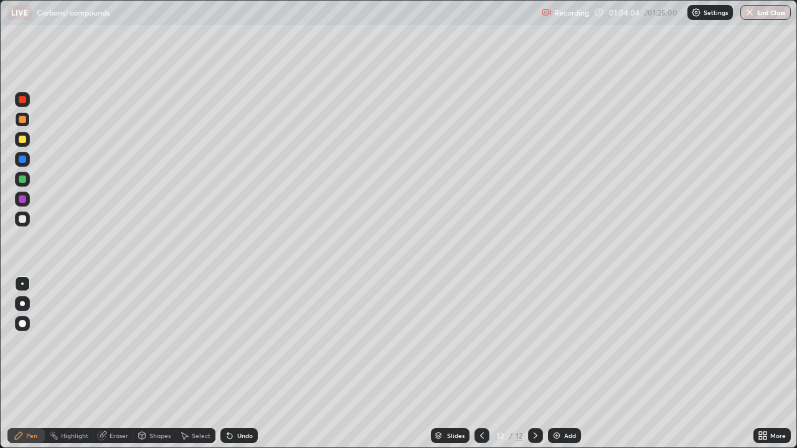
click at [25, 202] on div at bounding box center [22, 199] width 7 height 7
click at [20, 221] on div at bounding box center [22, 218] width 7 height 7
click at [22, 138] on div at bounding box center [22, 139] width 7 height 7
click at [25, 101] on div at bounding box center [22, 99] width 7 height 7
click at [21, 219] on div at bounding box center [22, 218] width 7 height 7
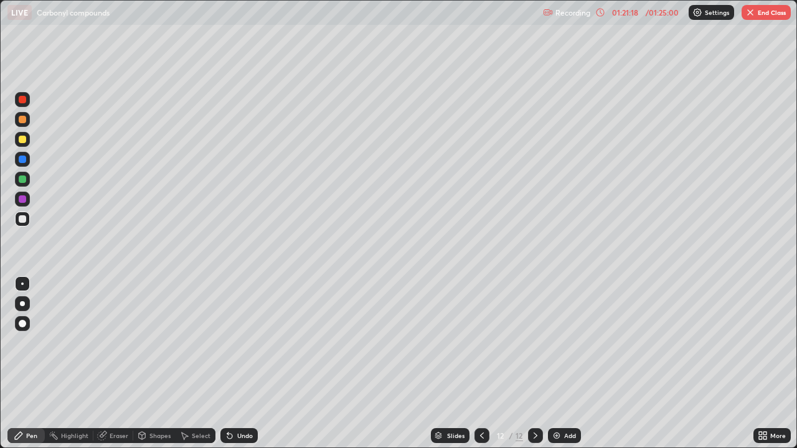
click at [556, 364] on div "Add" at bounding box center [564, 435] width 33 height 15
click at [747, 14] on img "button" at bounding box center [750, 12] width 10 height 10
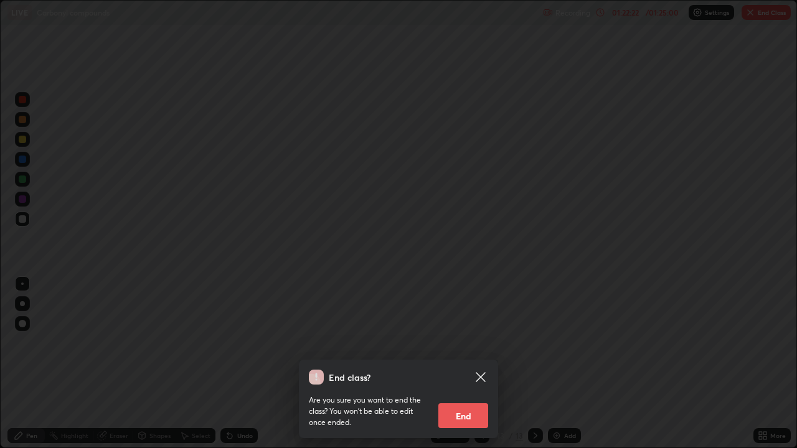
click at [456, 364] on button "End" at bounding box center [463, 416] width 50 height 25
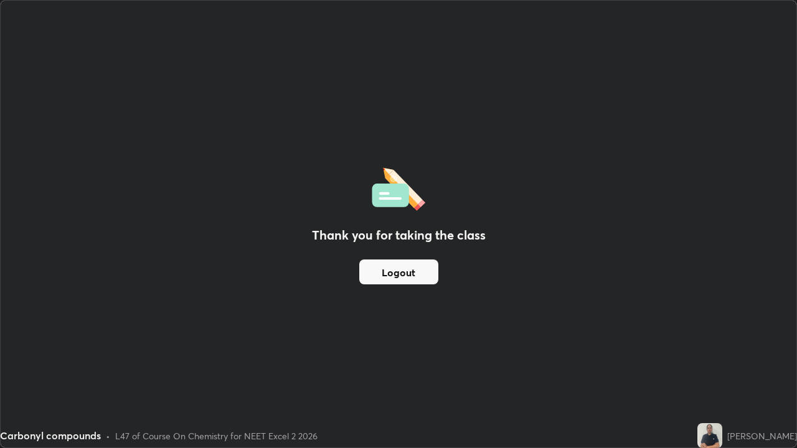
click at [392, 270] on button "Logout" at bounding box center [398, 272] width 79 height 25
click at [397, 269] on button "Logout" at bounding box center [398, 272] width 79 height 25
